Goal: Find specific page/section

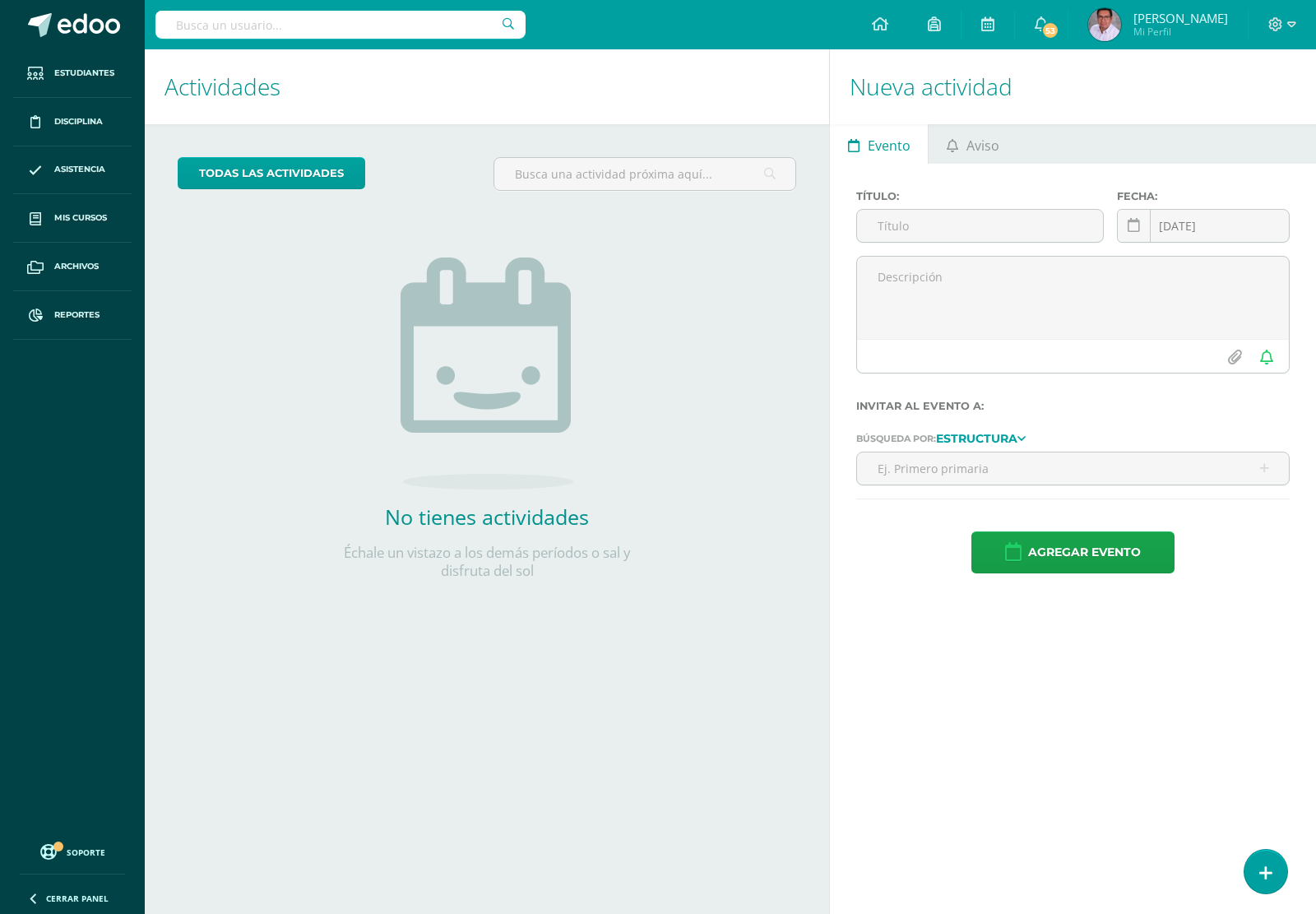
click at [434, 31] on input "text" at bounding box center [340, 25] width 370 height 28
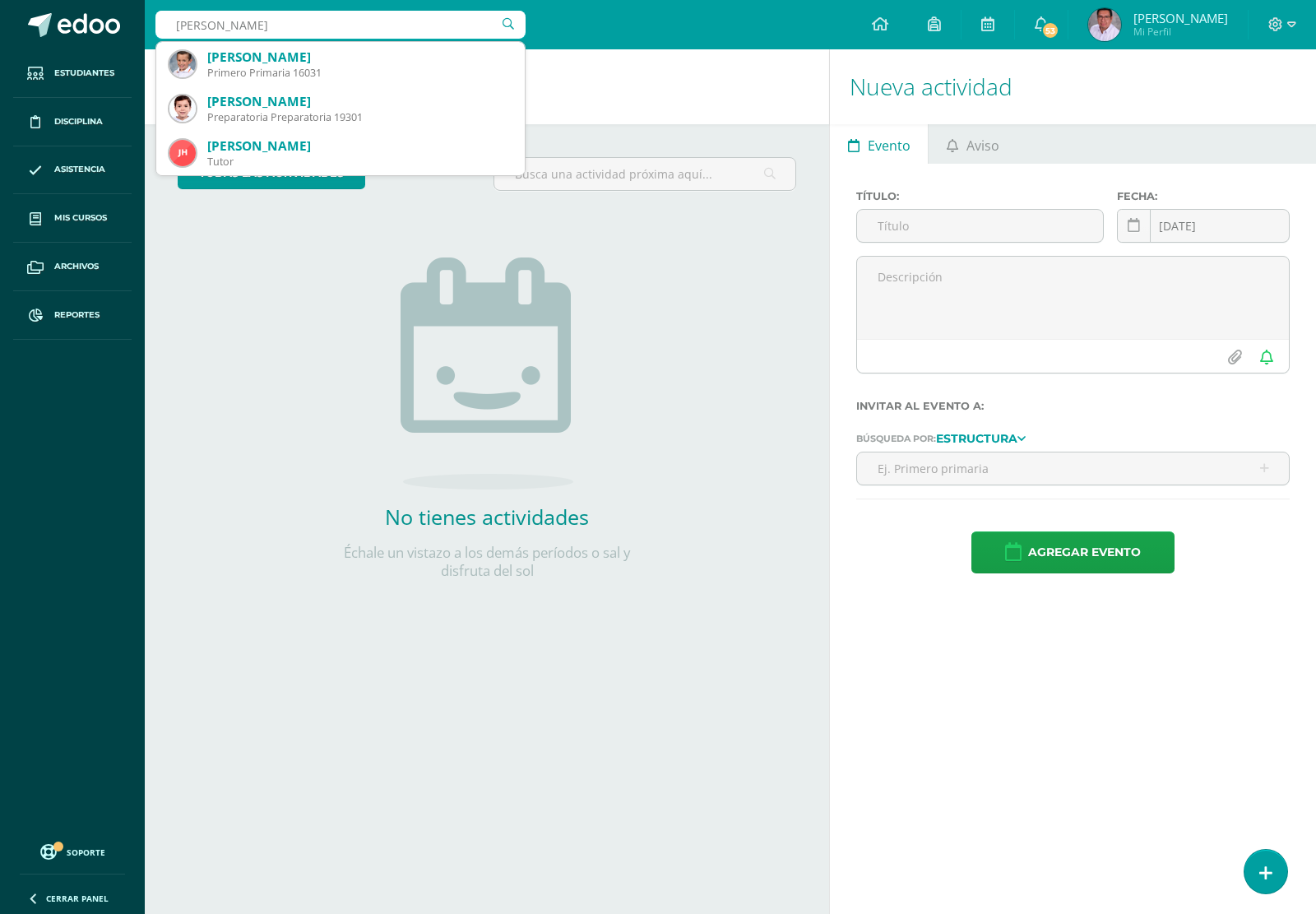
type input "[PERSON_NAME]"
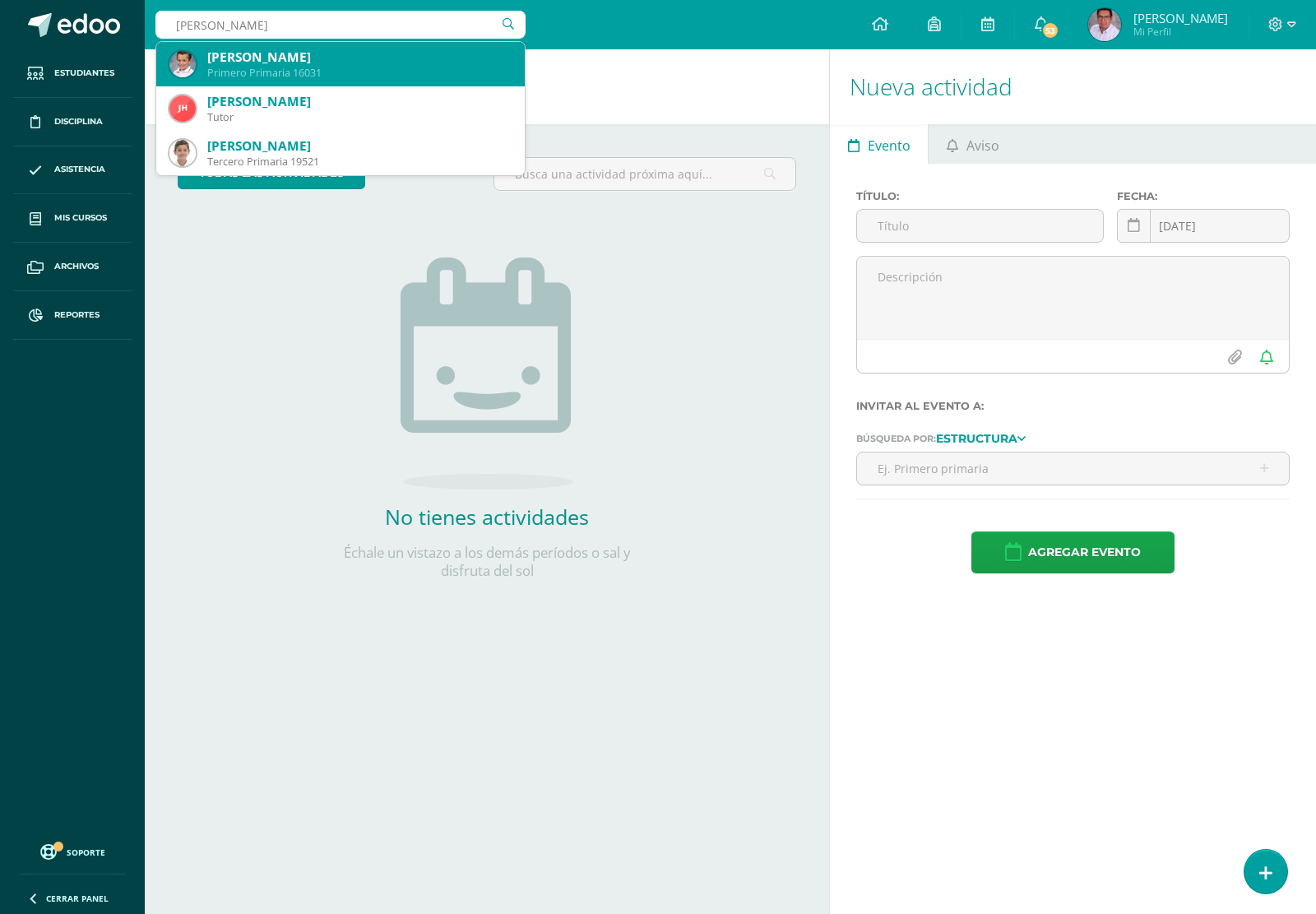
click at [326, 66] on div "Primero Primaria 16031" at bounding box center [360, 73] width 304 height 14
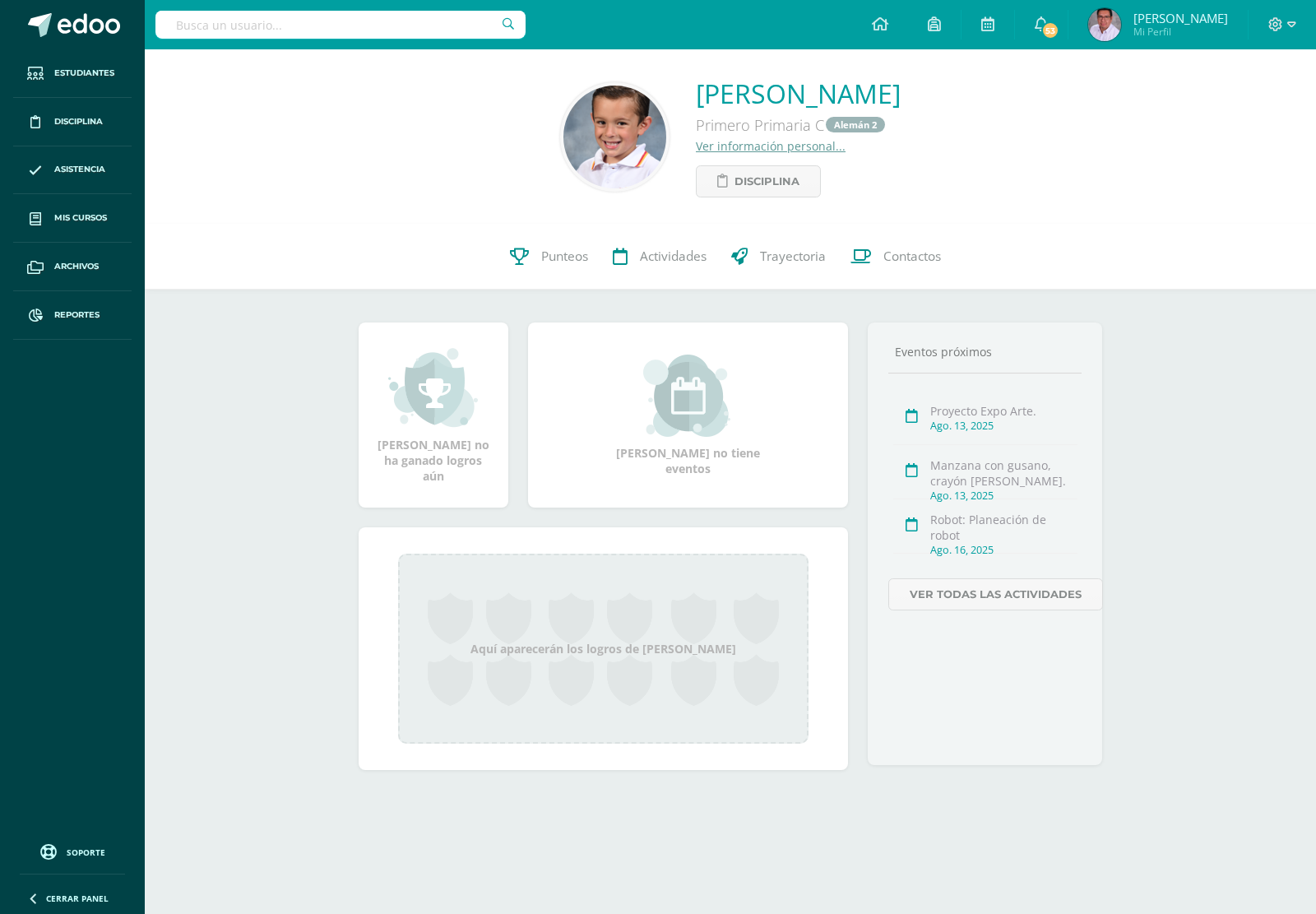
click at [696, 148] on link "Ver información personal..." at bounding box center [770, 146] width 149 height 16
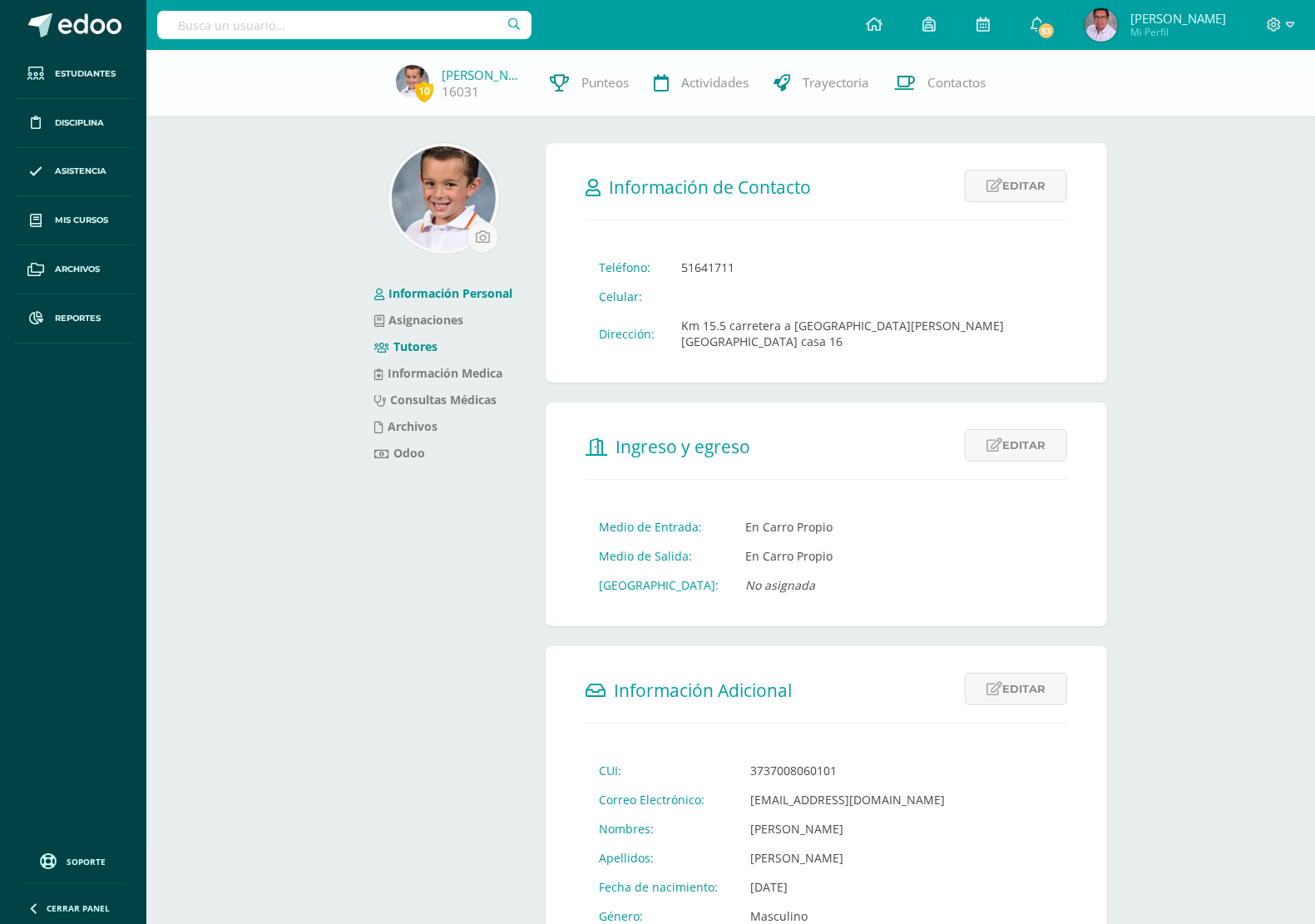
click at [417, 350] on link "Tutores" at bounding box center [406, 347] width 63 height 16
